Goal: Information Seeking & Learning: Learn about a topic

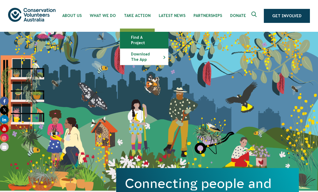
click at [155, 40] on link "Find a project" at bounding box center [144, 40] width 48 height 16
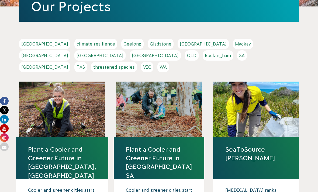
scroll to position [92, 0]
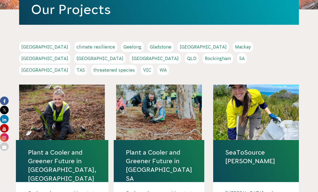
click at [237, 58] on link "SA" at bounding box center [242, 59] width 10 height 10
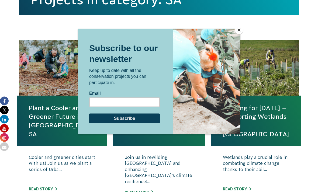
scroll to position [167, 0]
click at [239, 34] on button "Close" at bounding box center [239, 30] width 8 height 8
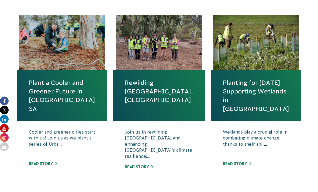
scroll to position [189, 0]
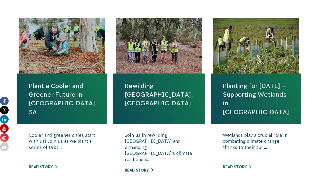
click at [137, 168] on link "Read story" at bounding box center [139, 170] width 28 height 4
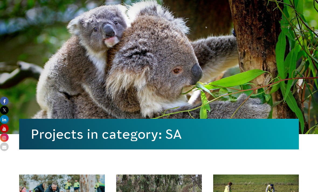
scroll to position [0, 0]
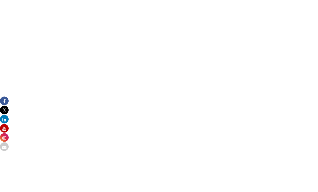
scroll to position [358, 0]
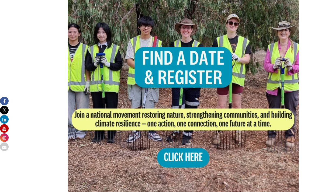
click at [200, 49] on img at bounding box center [183, 82] width 231 height 231
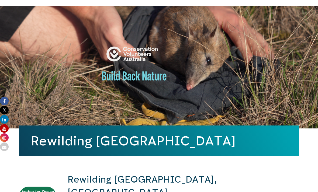
scroll to position [25, 0]
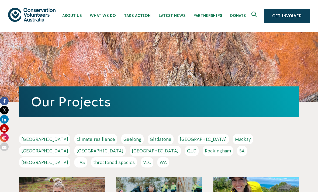
click at [32, 138] on link "Adelaide" at bounding box center [44, 139] width 51 height 10
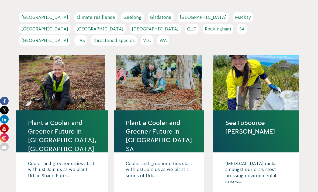
scroll to position [119, 0]
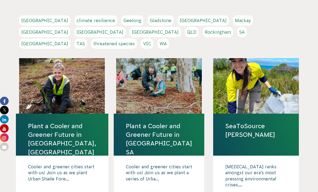
click at [237, 33] on link "SA" at bounding box center [242, 32] width 10 height 10
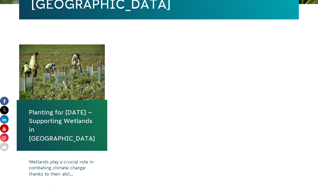
scroll to position [165, 0]
